Goal: Task Accomplishment & Management: Manage account settings

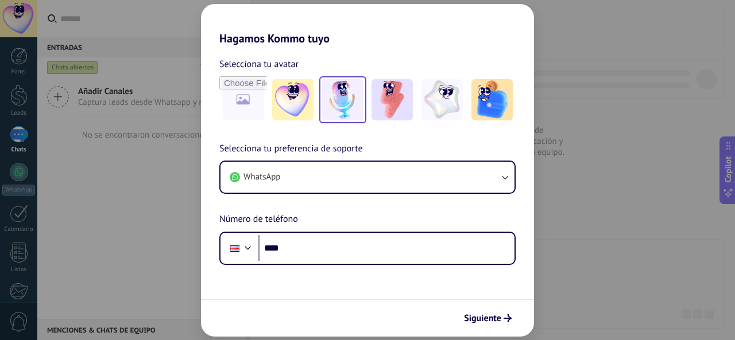
click at [331, 106] on img at bounding box center [342, 99] width 41 height 41
click at [488, 317] on span "Siguiente" at bounding box center [482, 319] width 37 height 8
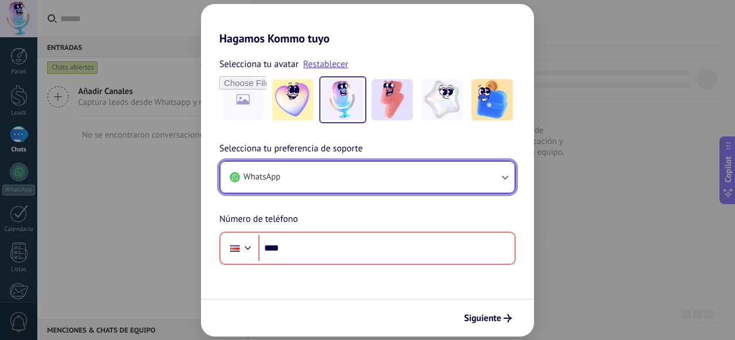
click at [304, 179] on button "WhatsApp" at bounding box center [367, 177] width 294 height 31
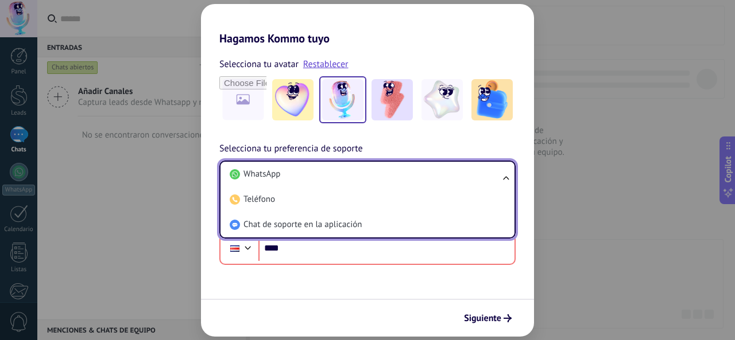
click at [668, 243] on div "Hagamos Kommo tuyo Selecciona tu avatar Restablecer Selecciona tu preferencia d…" at bounding box center [367, 170] width 735 height 340
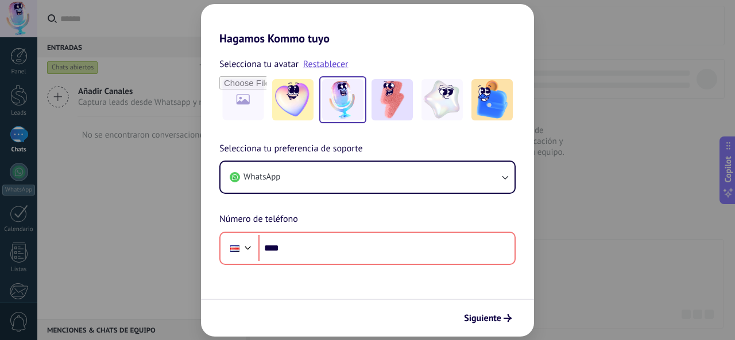
click at [636, 241] on div "Hagamos Kommo tuyo Selecciona tu avatar Restablecer Selecciona tu preferencia d…" at bounding box center [367, 170] width 735 height 340
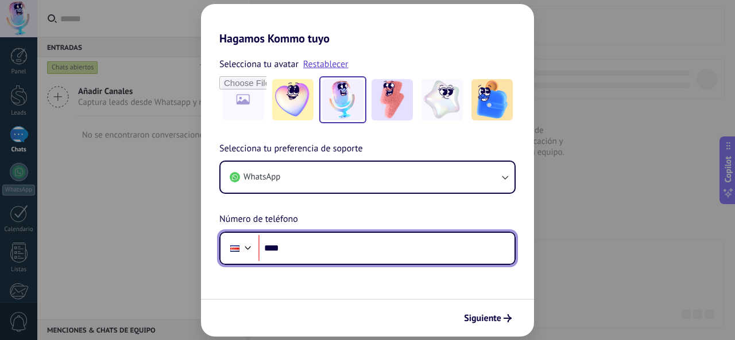
click at [434, 247] on input "****" at bounding box center [386, 248] width 256 height 26
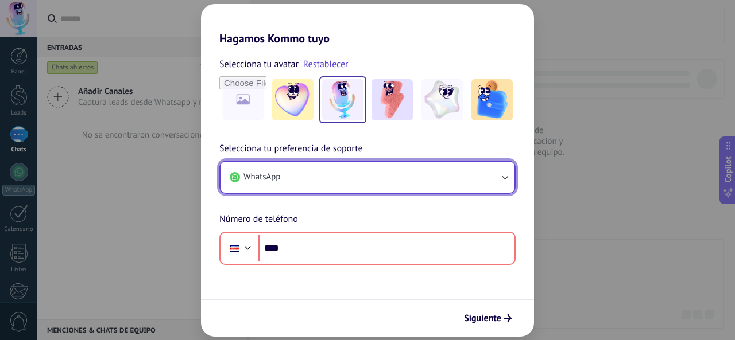
click at [335, 183] on button "WhatsApp" at bounding box center [367, 177] width 294 height 31
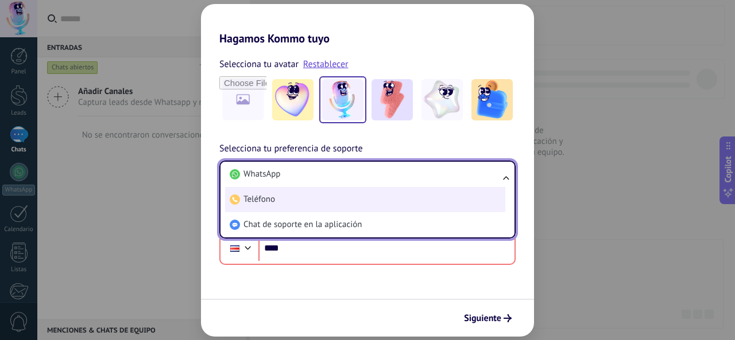
click at [305, 197] on li "Teléfono" at bounding box center [365, 199] width 280 height 25
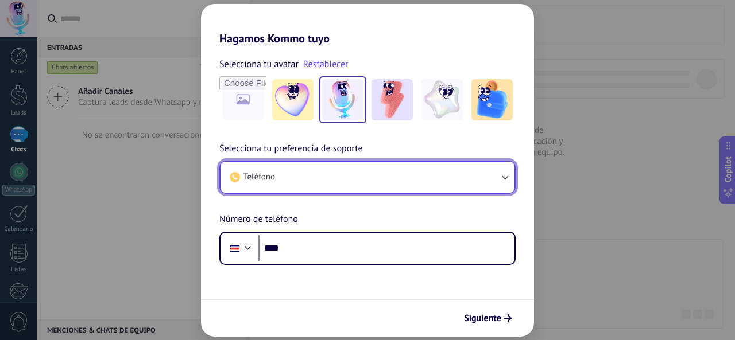
click at [308, 189] on button "Teléfono" at bounding box center [367, 177] width 294 height 31
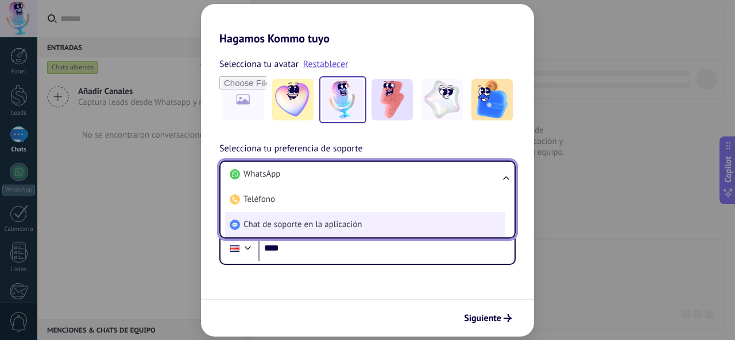
click at [296, 221] on span "Chat de soporte en la aplicación" at bounding box center [302, 224] width 118 height 11
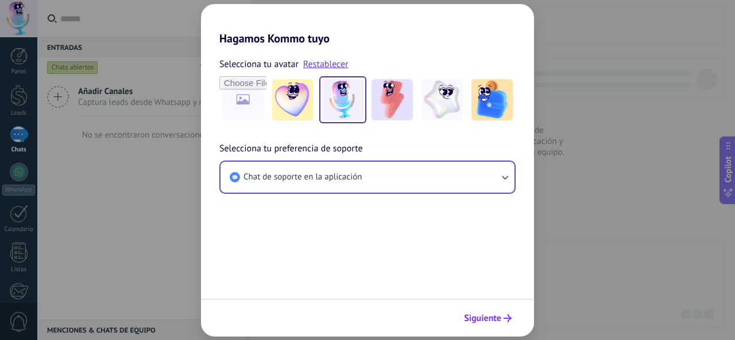
click at [493, 321] on span "Siguiente" at bounding box center [482, 319] width 37 height 8
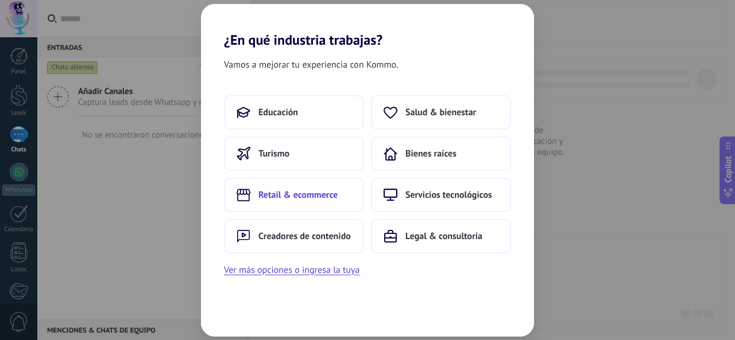
click at [316, 202] on button "Retail & ecommerce" at bounding box center [294, 195] width 140 height 34
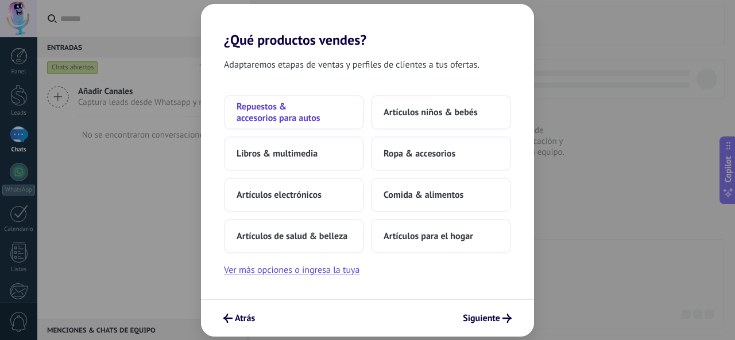
click at [278, 121] on span "Repuestos & accesorios para autos" at bounding box center [294, 112] width 115 height 23
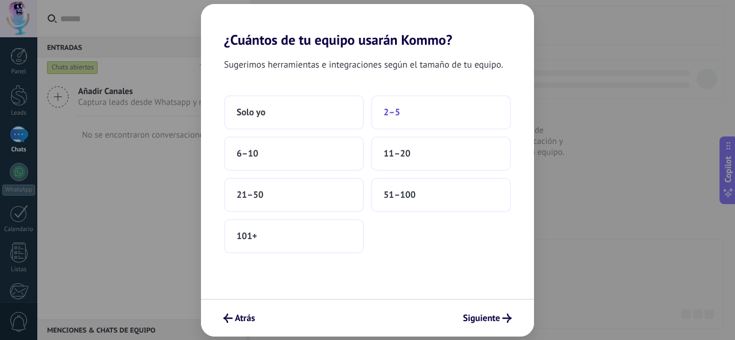
click at [392, 115] on span "2–5" at bounding box center [392, 112] width 17 height 11
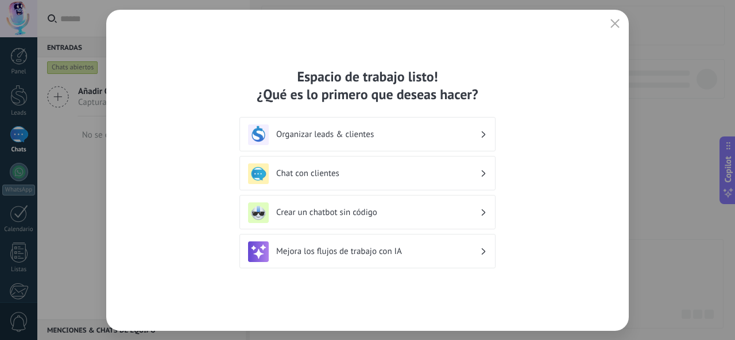
click at [329, 165] on div "Chat con clientes" at bounding box center [367, 174] width 239 height 21
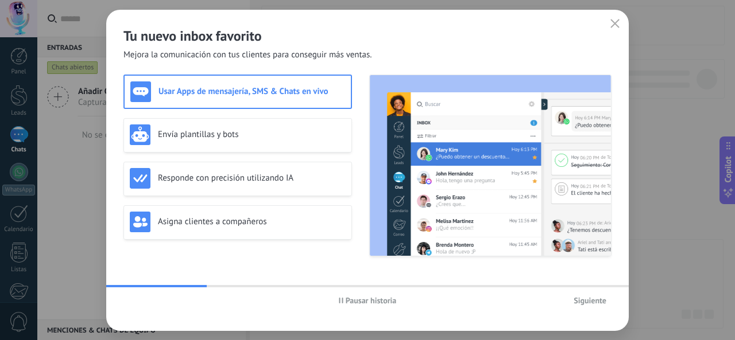
click at [577, 303] on span "Siguiente" at bounding box center [590, 301] width 33 height 8
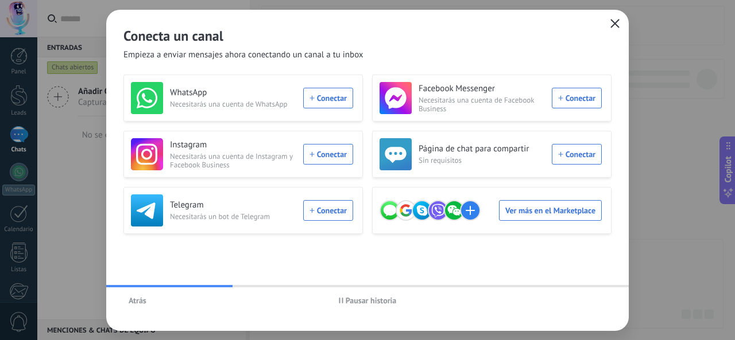
click at [618, 20] on icon "button" at bounding box center [614, 23] width 9 height 9
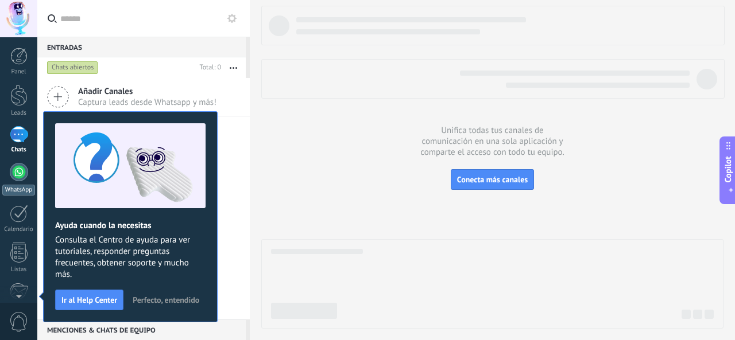
click at [21, 166] on div at bounding box center [19, 172] width 18 height 18
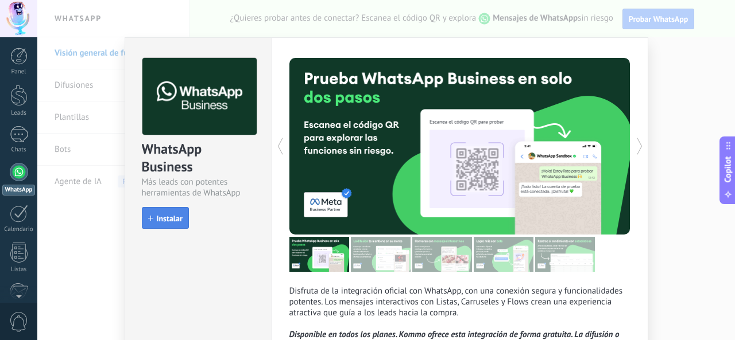
click at [182, 219] on button "Instalar" at bounding box center [165, 218] width 47 height 22
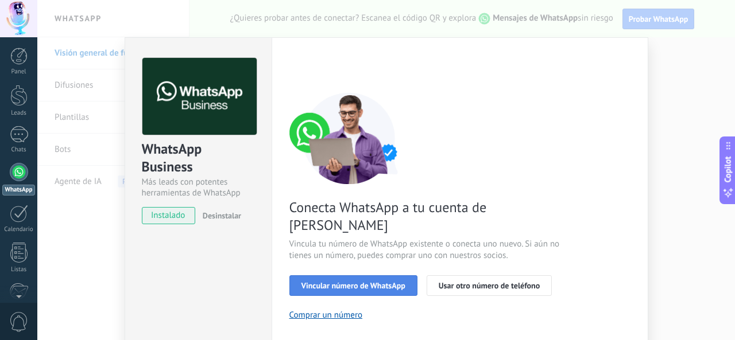
click at [363, 282] on span "Vincular número de WhatsApp" at bounding box center [353, 286] width 104 height 8
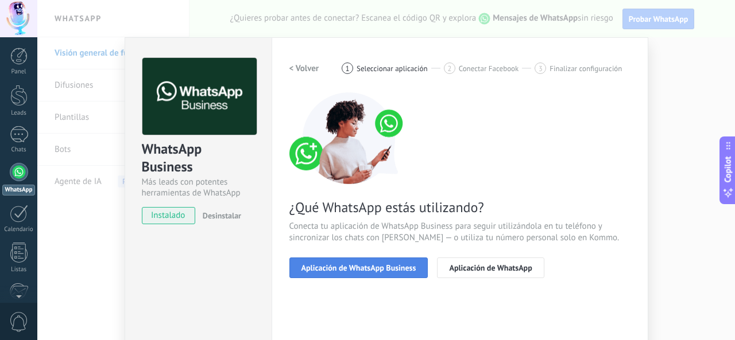
click at [339, 268] on span "Aplicación de WhatsApp Business" at bounding box center [358, 268] width 115 height 8
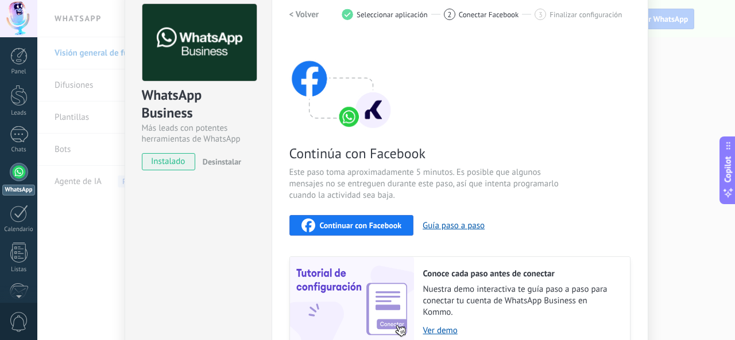
scroll to position [115, 0]
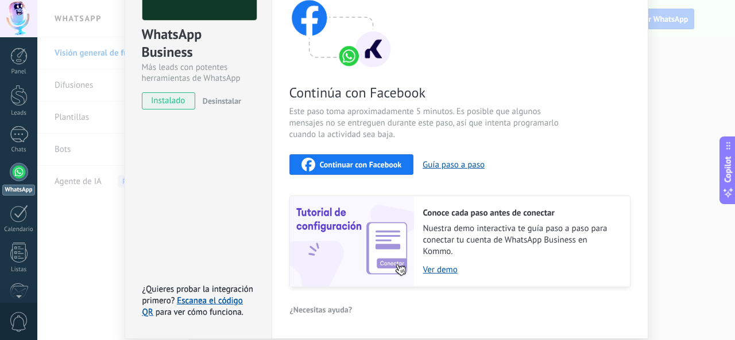
click at [377, 162] on span "Continuar con Facebook" at bounding box center [361, 165] width 82 height 8
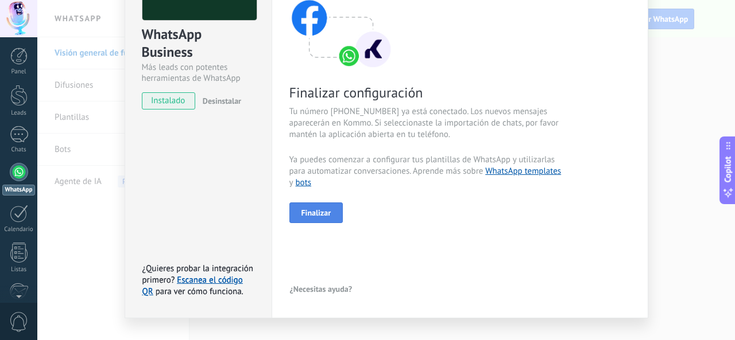
click at [315, 206] on button "Finalizar" at bounding box center [316, 213] width 54 height 21
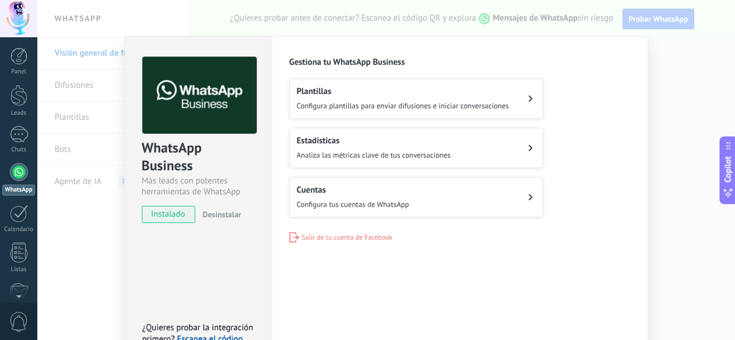
scroll to position [0, 0]
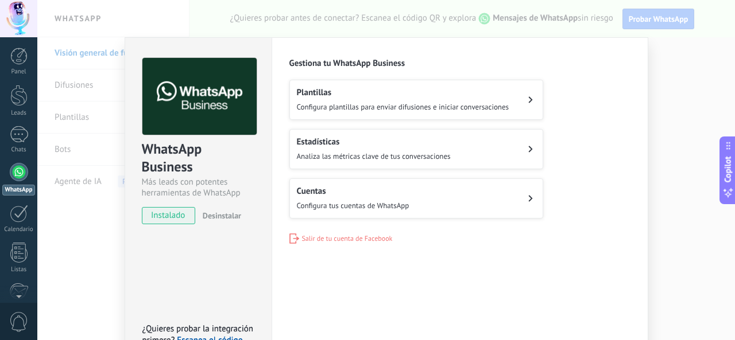
click at [666, 157] on div "WhatsApp Business Más leads con potentes herramientas de WhatsApp instalado Des…" at bounding box center [386, 170] width 698 height 340
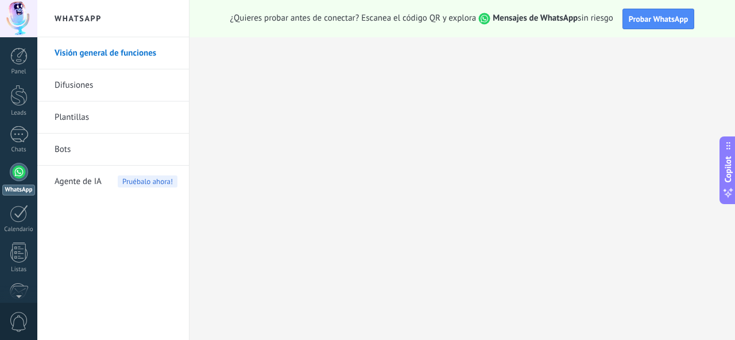
click at [80, 82] on link "Difusiones" at bounding box center [116, 85] width 123 height 32
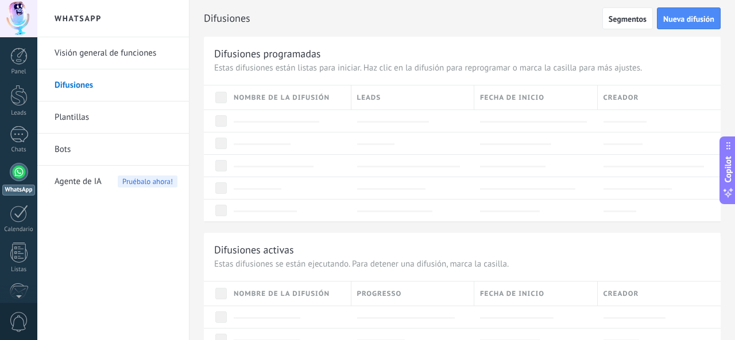
click at [93, 52] on link "Visión general de funciones" at bounding box center [116, 53] width 123 height 32
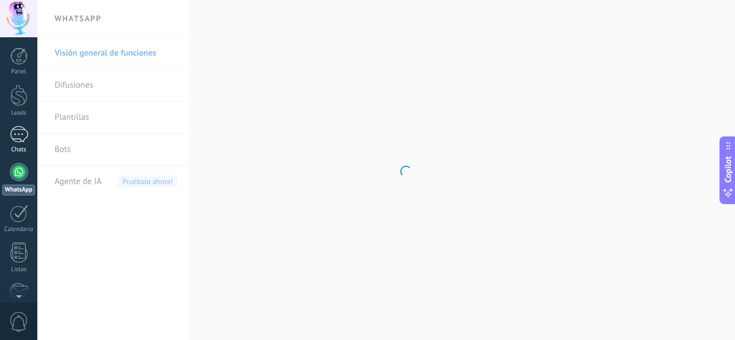
click at [18, 133] on div at bounding box center [19, 134] width 18 height 17
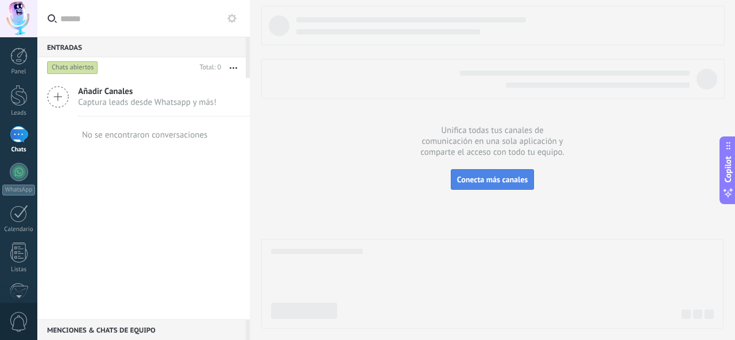
click at [517, 183] on span "Conecta más canales" at bounding box center [492, 180] width 71 height 10
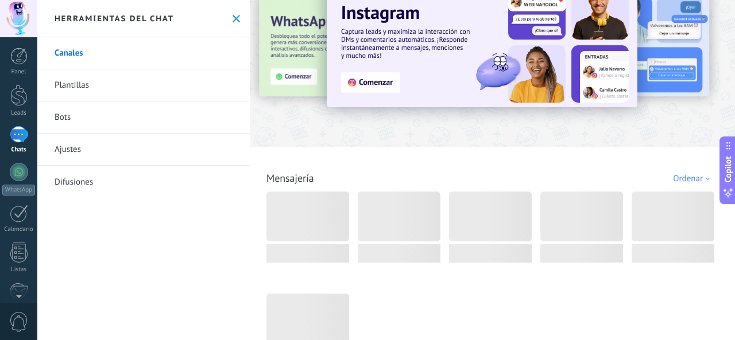
scroll to position [57, 0]
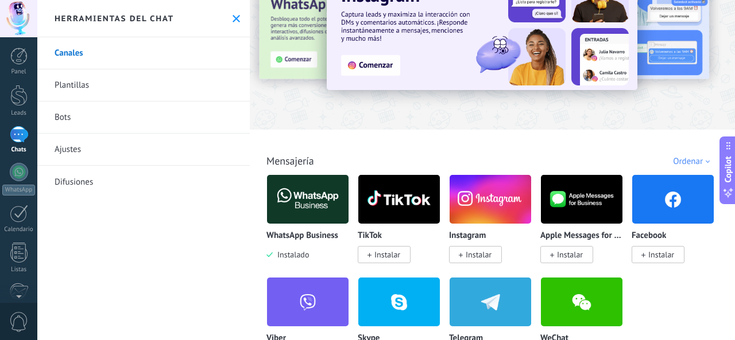
click at [315, 187] on img at bounding box center [308, 200] width 82 height 56
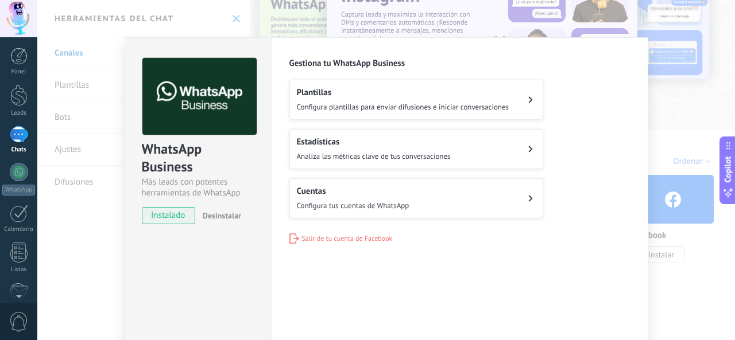
click at [322, 195] on div "Cuentas Configura tus cuentas de WhatsApp" at bounding box center [353, 198] width 113 height 25
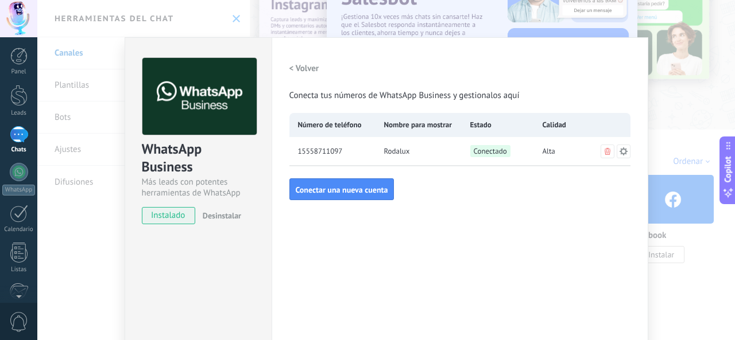
click at [443, 153] on div "Rodalux" at bounding box center [418, 151] width 86 height 29
click at [62, 216] on div "WhatsApp Business Más leads con potentes herramientas de WhatsApp instalado Des…" at bounding box center [386, 170] width 698 height 340
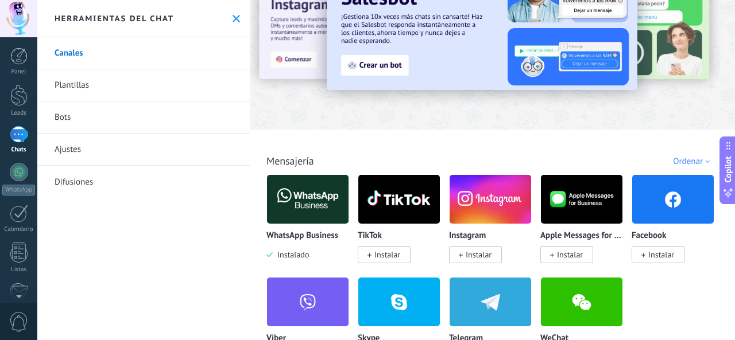
click at [16, 130] on div at bounding box center [19, 134] width 18 height 17
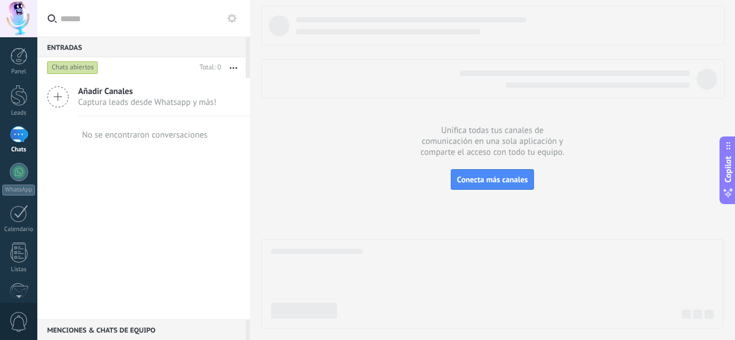
click at [278, 98] on div at bounding box center [492, 167] width 462 height 323
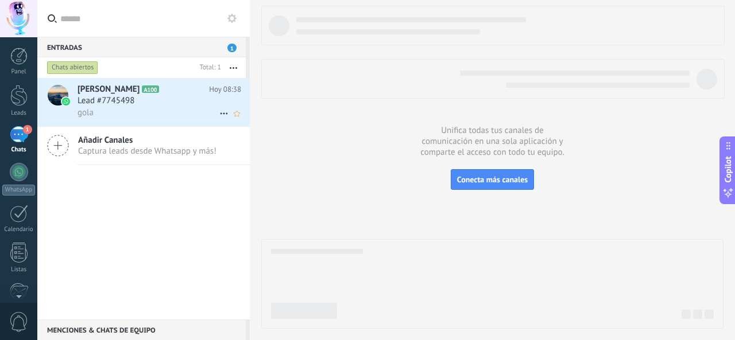
click at [160, 107] on div "gola" at bounding box center [160, 113] width 164 height 12
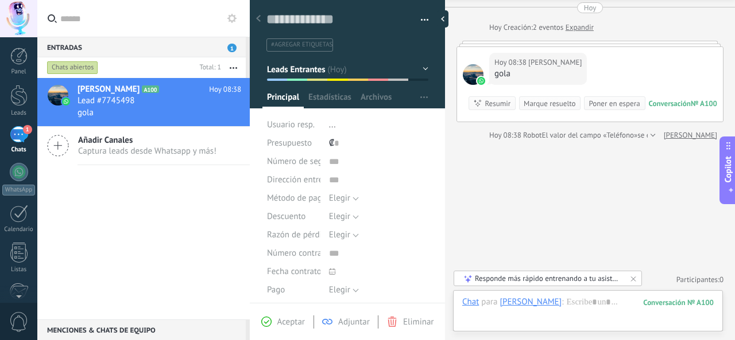
click at [102, 207] on div "Enrique A100 Hoy 08:38 Lead #7745498 gola Añadir Canales Captura leads desde Wh…" at bounding box center [143, 199] width 212 height 242
click at [547, 171] on div "Buscar Carga más Hoy Hoy Creación: 2 eventos Expandir Hoy 08:38 Enrique gola Co…" at bounding box center [590, 151] width 290 height 382
click at [408, 321] on span "Eliminar" at bounding box center [418, 322] width 30 height 11
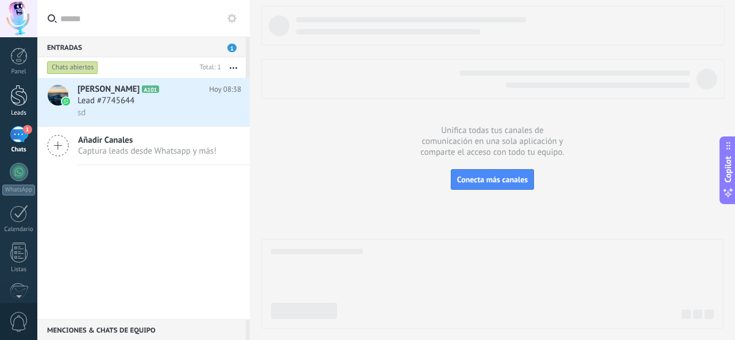
click at [3, 99] on link "Leads" at bounding box center [18, 101] width 37 height 32
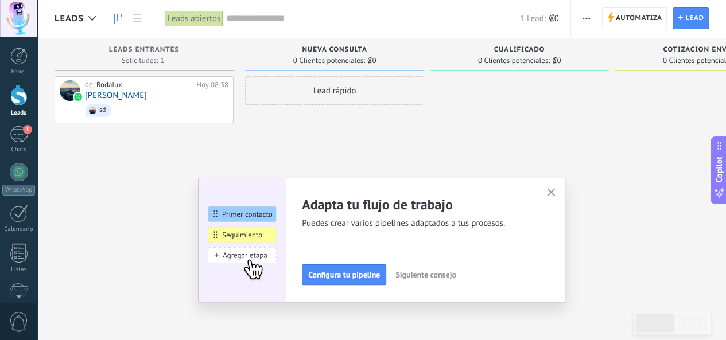
click at [551, 191] on icon "button" at bounding box center [551, 192] width 9 height 9
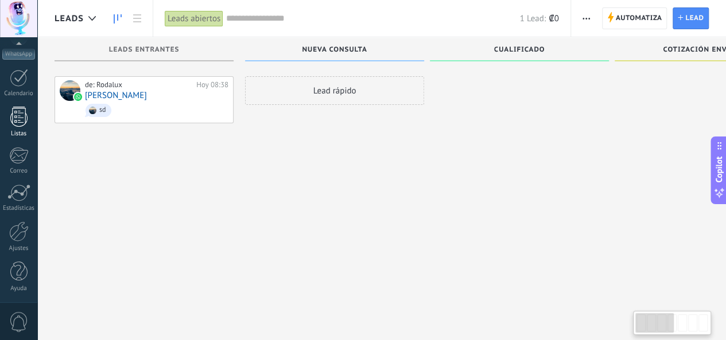
scroll to position [20, 0]
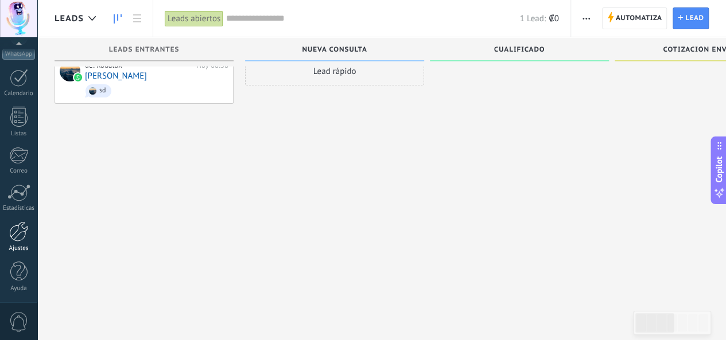
click at [16, 248] on div "Ajustes" at bounding box center [18, 248] width 33 height 7
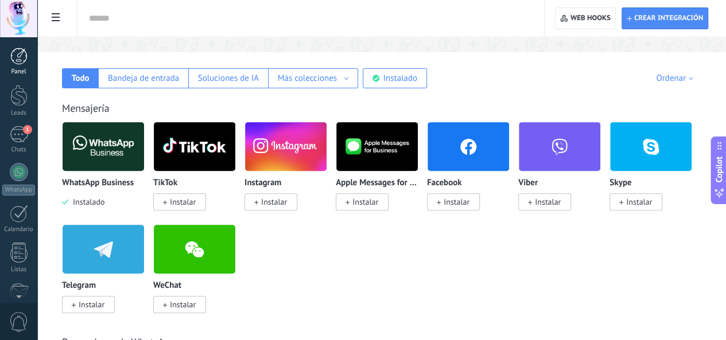
click at [21, 71] on div "Panel" at bounding box center [18, 71] width 33 height 7
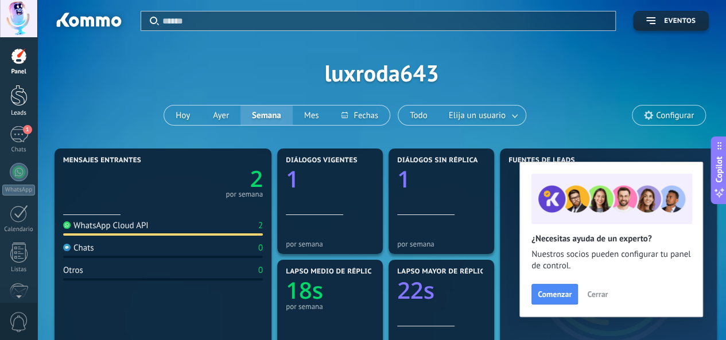
click at [17, 98] on div at bounding box center [18, 95] width 17 height 21
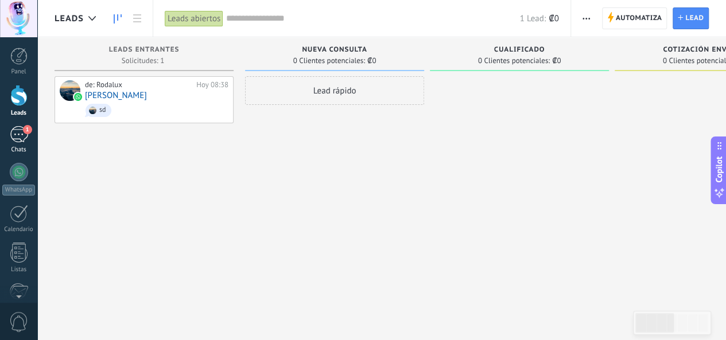
click at [10, 142] on div "1" at bounding box center [19, 134] width 18 height 17
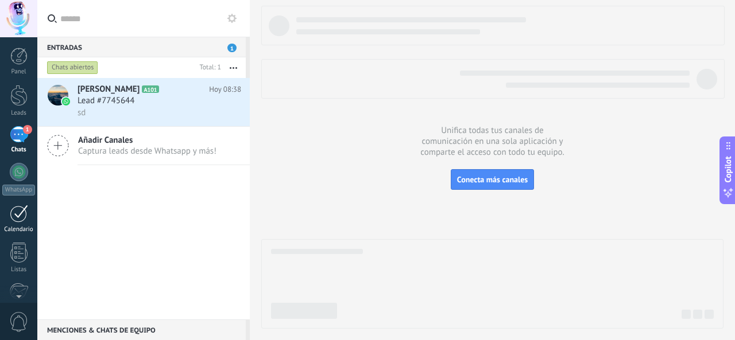
click at [14, 211] on div at bounding box center [19, 214] width 18 height 18
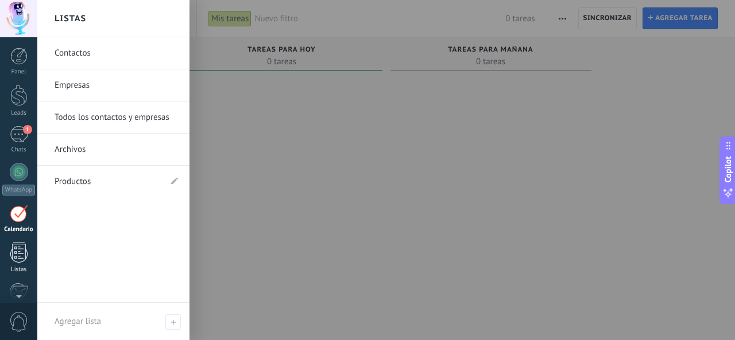
click at [11, 249] on div at bounding box center [18, 253] width 17 height 20
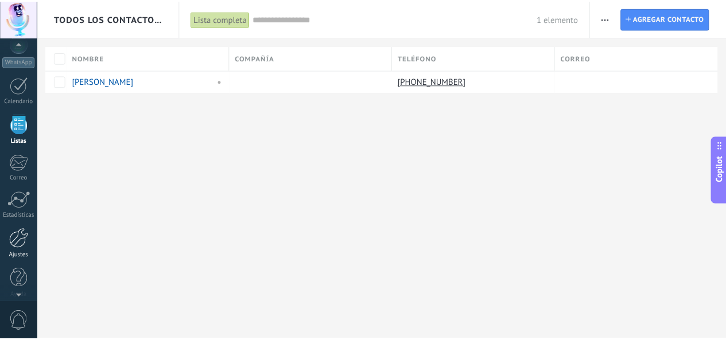
scroll to position [136, 0]
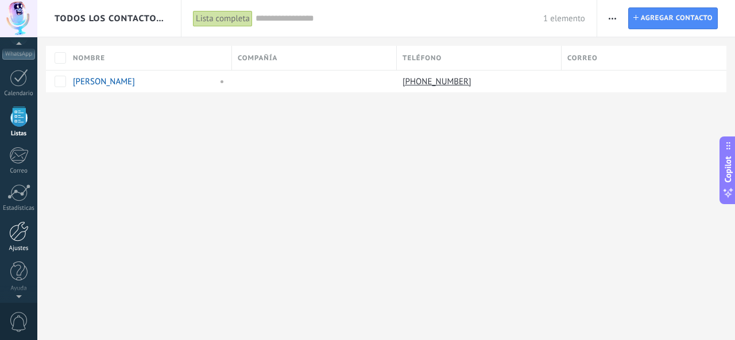
click at [17, 229] on div at bounding box center [19, 232] width 20 height 20
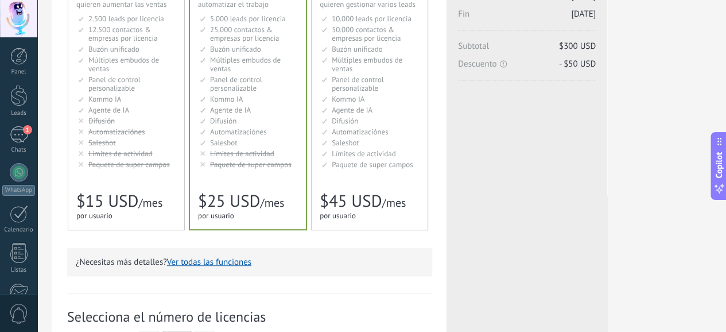
scroll to position [115, 0]
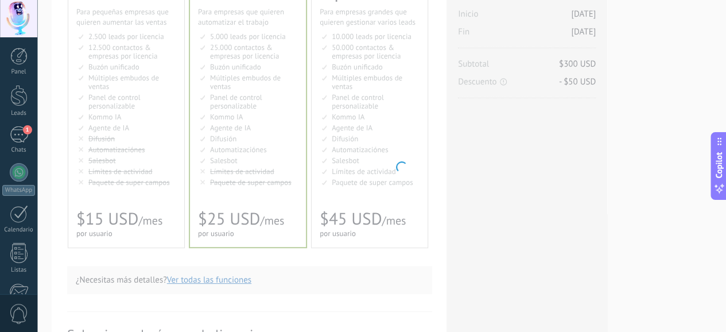
click at [130, 152] on body ".abccls-1,.abccls-2{fill-rule:evenodd}.abccls-2{fill:#fff} .abfcls-1{fill:none}…" at bounding box center [363, 51] width 726 height 332
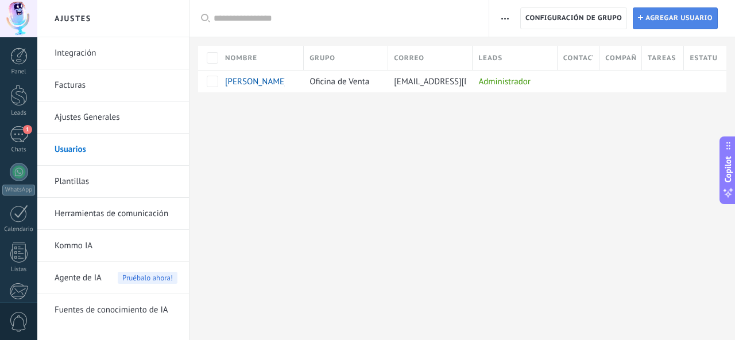
click at [670, 19] on span "Agregar usuario" at bounding box center [678, 18] width 67 height 21
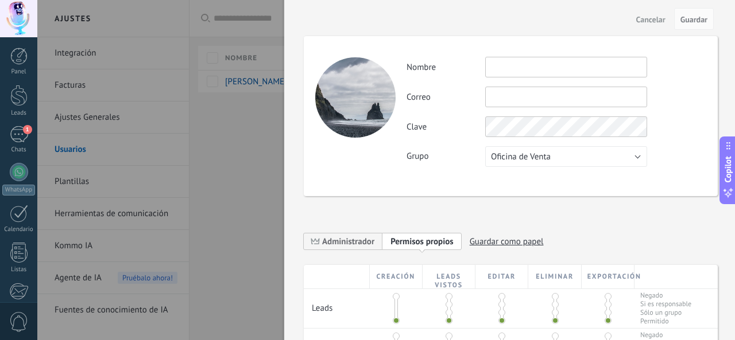
click at [537, 67] on input "text" at bounding box center [566, 67] width 162 height 21
type input "**********"
click at [529, 106] on input "text" at bounding box center [566, 97] width 162 height 21
paste input "**********"
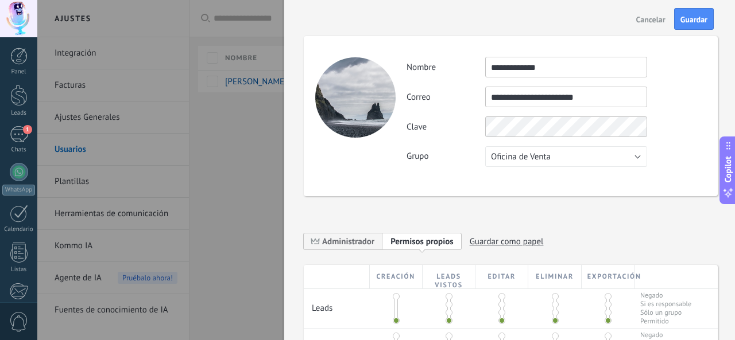
type input "**********"
click at [473, 146] on div "**********" at bounding box center [555, 112] width 299 height 110
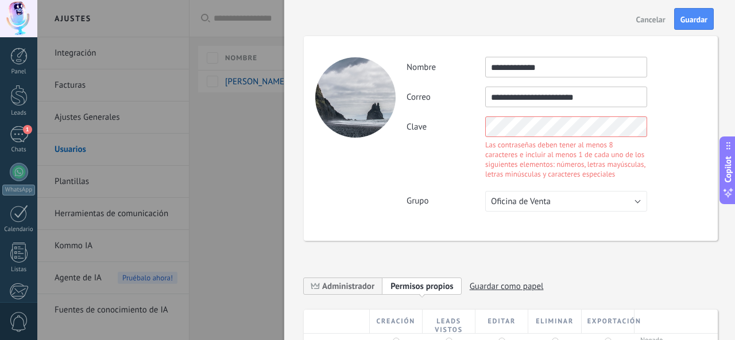
click at [433, 156] on div "Clave Las contraseñas deben tener al menos 8 caracteres e incluir al menos 1 de…" at bounding box center [555, 149] width 299 height 65
click at [380, 128] on div "**********" at bounding box center [511, 138] width 414 height 205
click at [456, 156] on div "**********" at bounding box center [555, 134] width 299 height 155
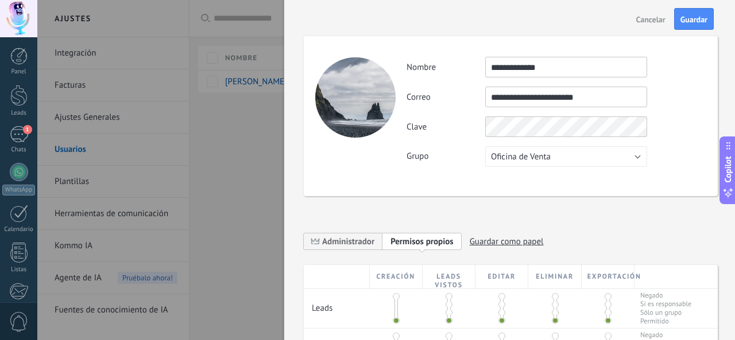
click at [415, 151] on label "Grupo" at bounding box center [445, 156] width 79 height 11
click at [546, 161] on span "Oficina de Venta" at bounding box center [521, 157] width 60 height 11
click at [546, 161] on span "Oficina de Venta" at bounding box center [560, 157] width 165 height 11
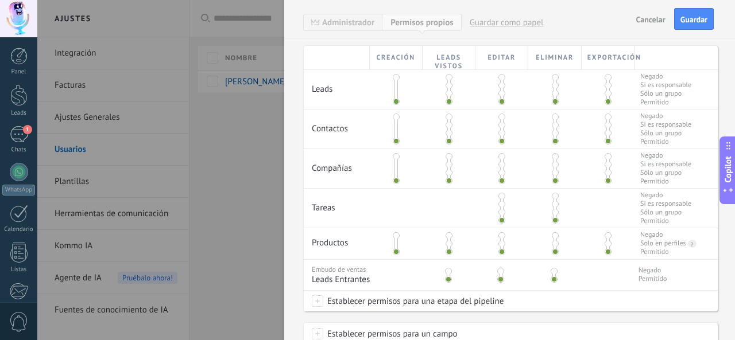
scroll to position [230, 0]
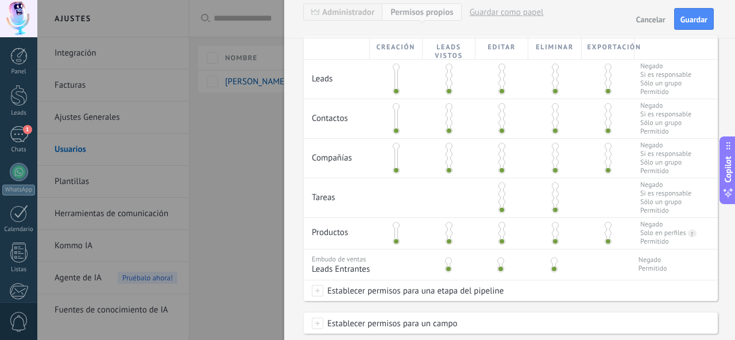
click at [420, 11] on div "Cancelar Guardar" at bounding box center [509, 19] width 451 height 38
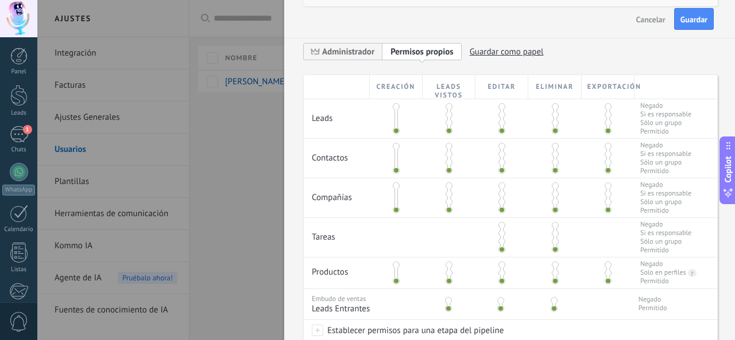
scroll to position [172, 0]
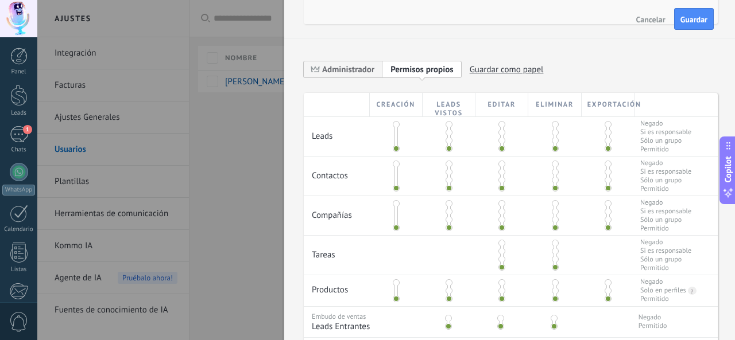
click at [444, 72] on span "Permisos propios" at bounding box center [421, 69] width 63 height 11
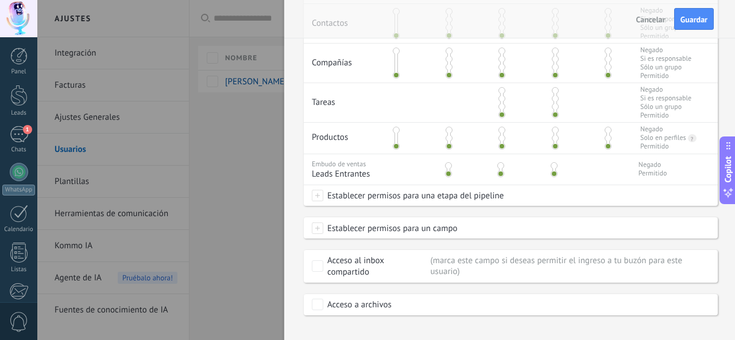
scroll to position [342, 0]
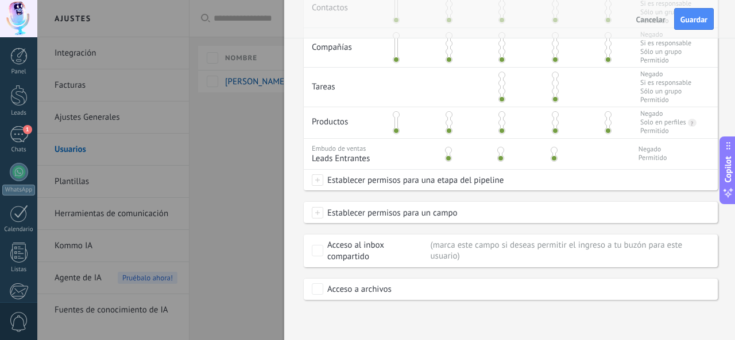
click at [358, 287] on div "Acceso a archivos" at bounding box center [359, 289] width 64 height 11
click at [387, 216] on span "Establecer permisos para un campo" at bounding box center [390, 213] width 134 height 21
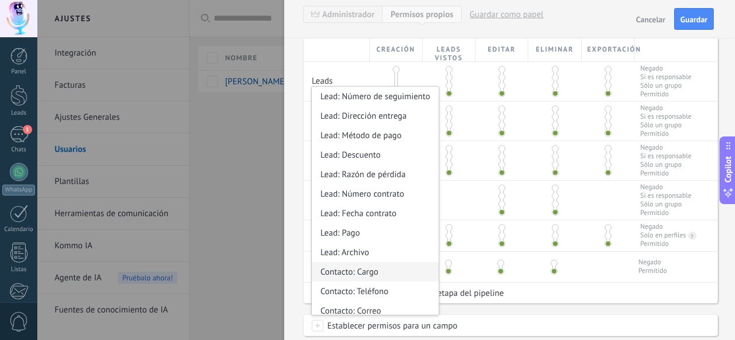
scroll to position [83, 0]
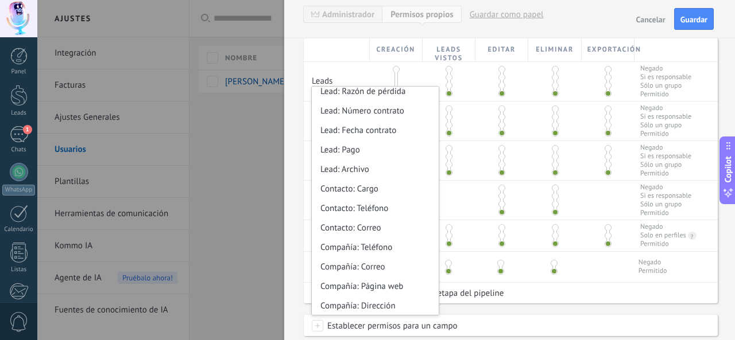
click at [288, 232] on div "**********" at bounding box center [509, 170] width 451 height 340
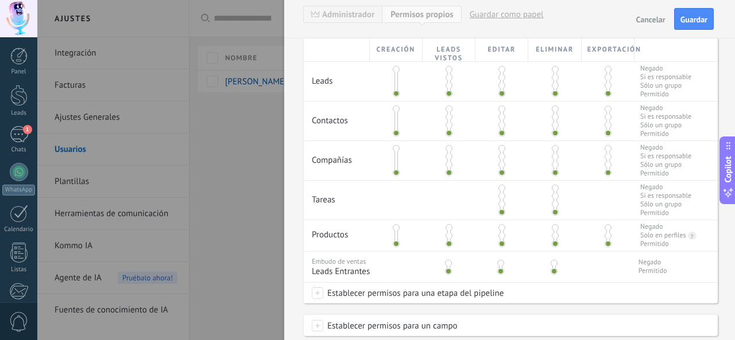
scroll to position [342, 0]
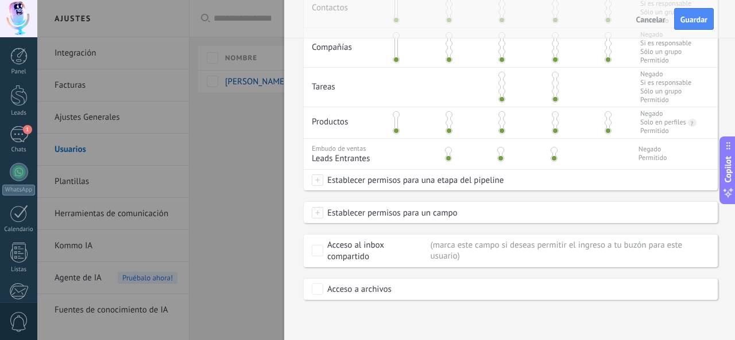
click at [379, 182] on span "Establecer permisos para una etapa del pipeline" at bounding box center [413, 180] width 180 height 21
click at [301, 155] on div at bounding box center [386, 170] width 698 height 340
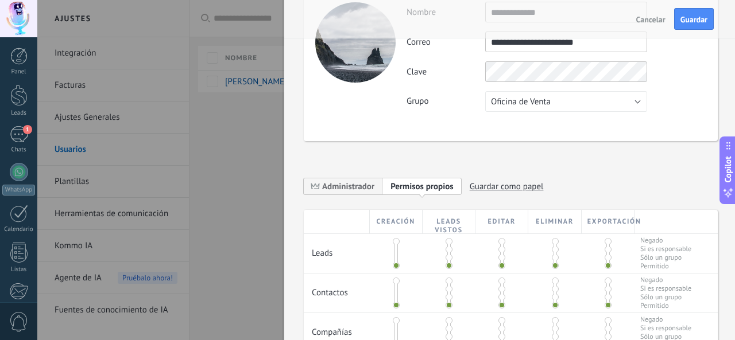
scroll to position [0, 0]
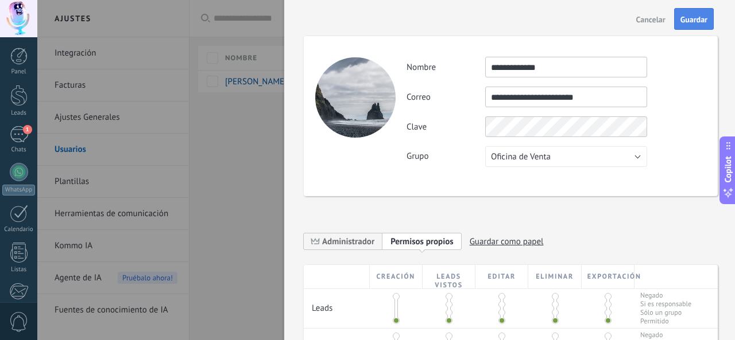
click at [684, 23] on span "Guardar" at bounding box center [693, 20] width 27 height 8
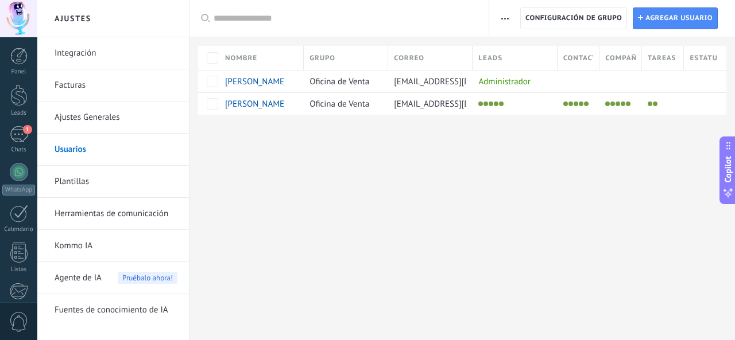
click at [417, 172] on div "Ajustes Integración Facturas Ajustes Generales Usuarios Plantillas Herramientas…" at bounding box center [386, 170] width 698 height 340
click at [447, 78] on span "luxroda643@gmail.com" at bounding box center [459, 81] width 130 height 11
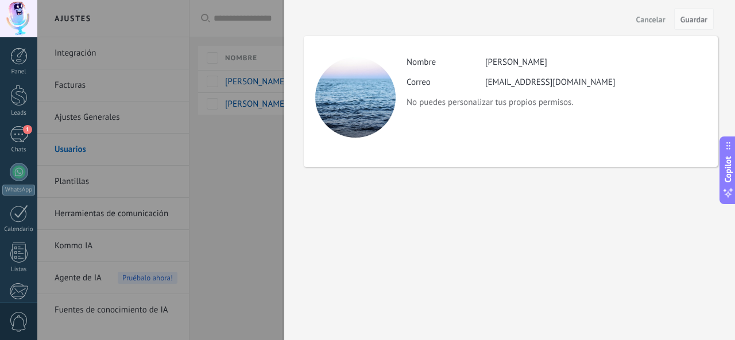
drag, startPoint x: 694, startPoint y: 9, endPoint x: 703, endPoint y: 17, distance: 11.8
click at [697, 10] on button "Guardar" at bounding box center [694, 19] width 40 height 22
click at [703, 21] on span "Guardar" at bounding box center [693, 20] width 27 height 8
click at [700, 18] on span "Guardar" at bounding box center [693, 20] width 27 height 8
click at [696, 19] on span "Guardar" at bounding box center [693, 20] width 27 height 8
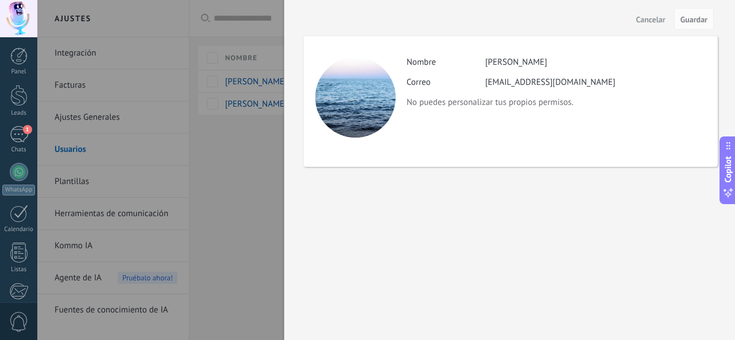
click at [199, 105] on div at bounding box center [367, 170] width 735 height 340
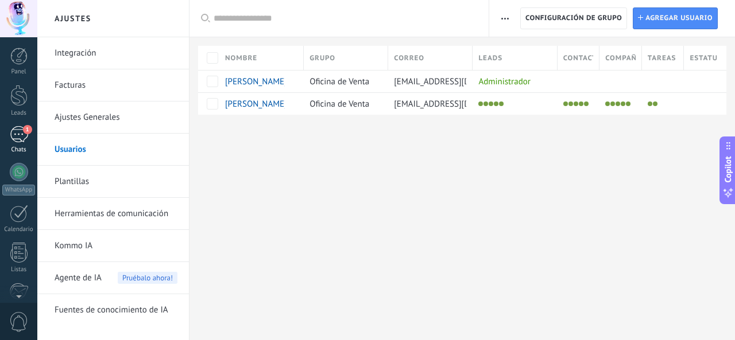
click at [16, 129] on div "Panel Leads 1 Chats WhatsApp Clientes" at bounding box center [18, 244] width 37 height 393
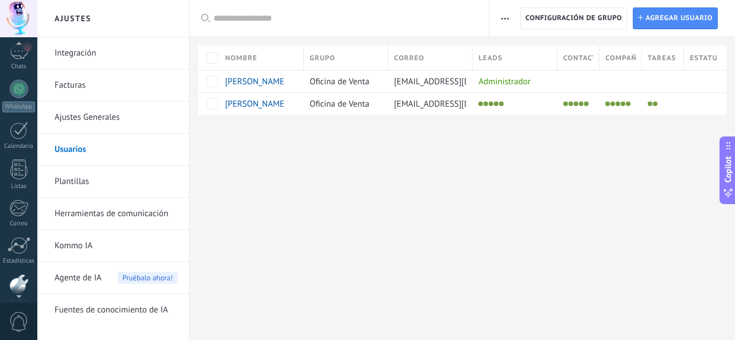
scroll to position [21, 0]
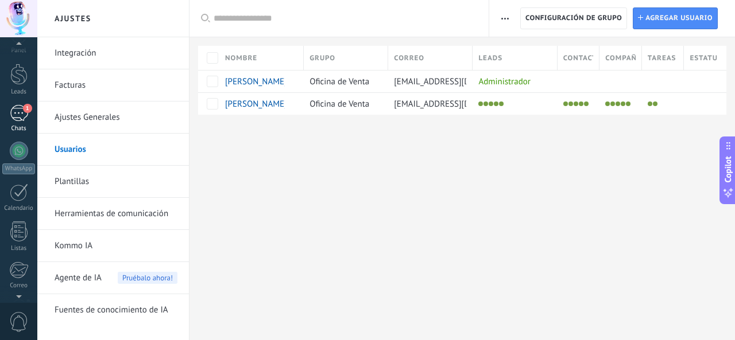
click at [15, 129] on div "Chats" at bounding box center [18, 128] width 33 height 7
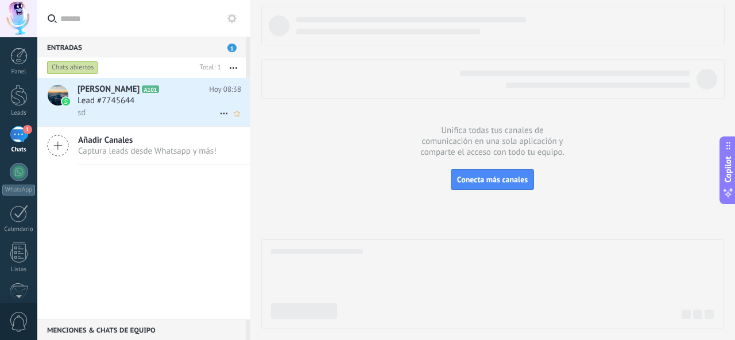
click at [90, 99] on span "Lead #7745644" at bounding box center [106, 100] width 57 height 11
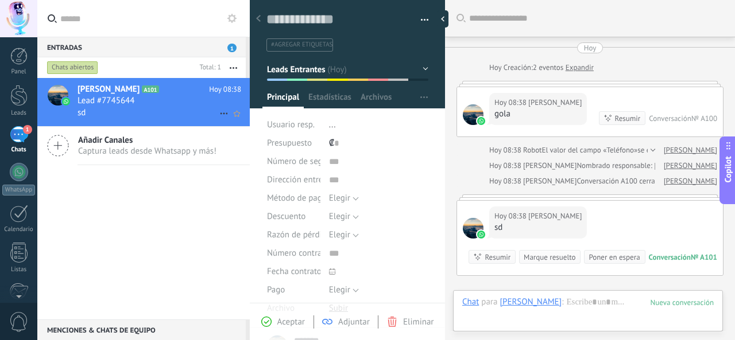
scroll to position [134, 0]
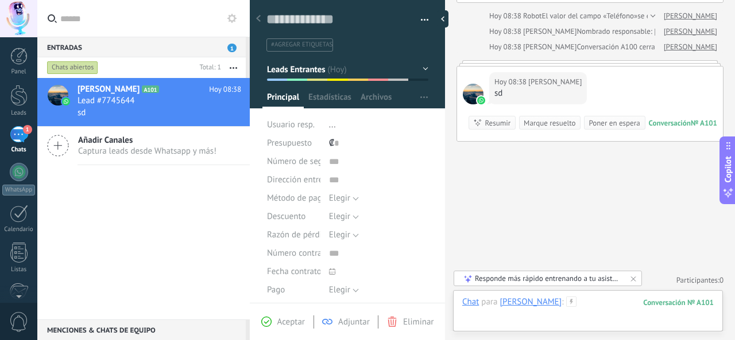
click at [537, 323] on div at bounding box center [587, 314] width 251 height 34
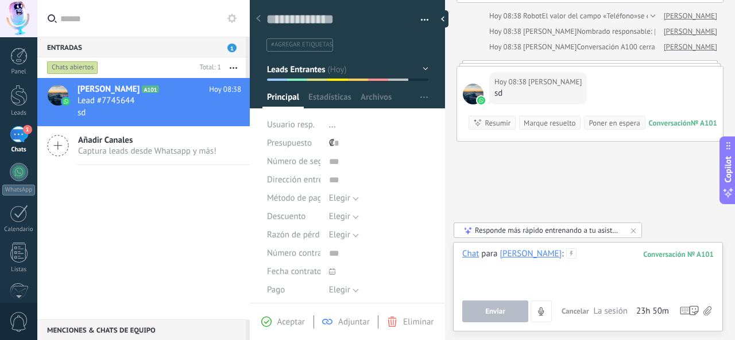
click at [510, 288] on div at bounding box center [587, 271] width 251 height 44
click at [510, 289] on div "*" at bounding box center [588, 271] width 252 height 44
click at [507, 309] on button "Enviar" at bounding box center [495, 312] width 66 height 22
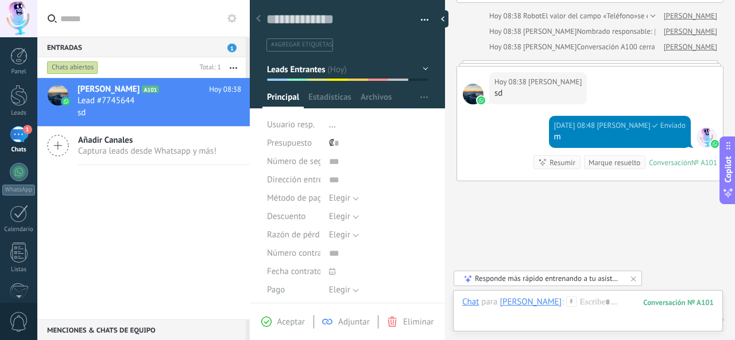
scroll to position [173, 0]
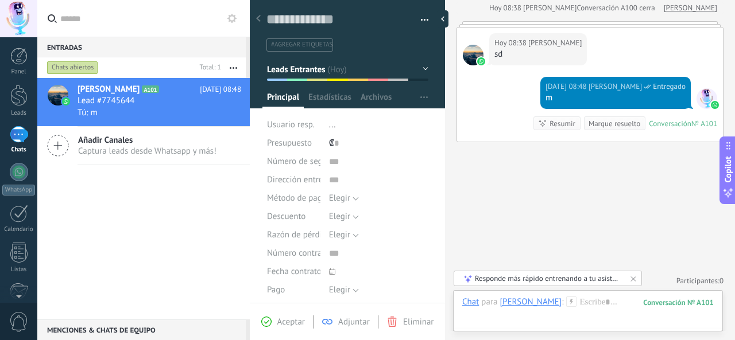
click at [131, 234] on div "Enrique A101 Hoy 08:48 Lead #7745644 Tú: m Añadir Canales Captura leads desde W…" at bounding box center [143, 199] width 212 height 242
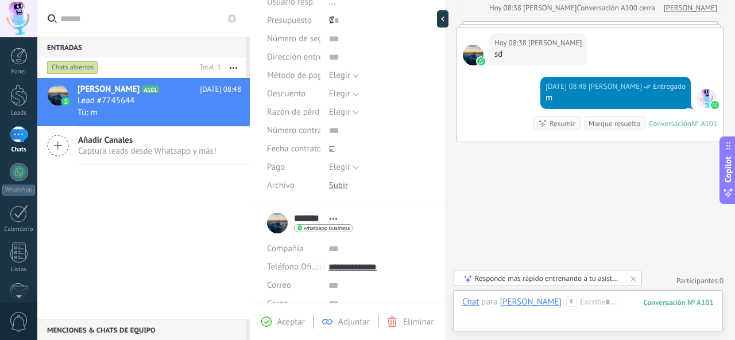
scroll to position [0, 0]
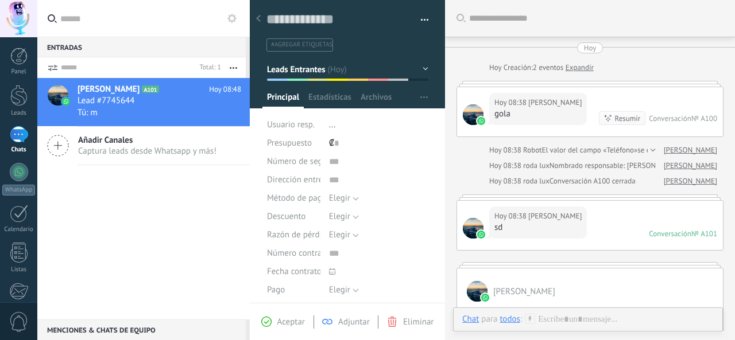
scroll to position [17, 0]
